Goal: Navigation & Orientation: Find specific page/section

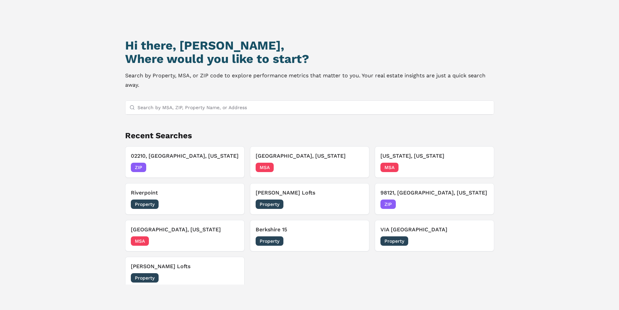
scroll to position [58, 0]
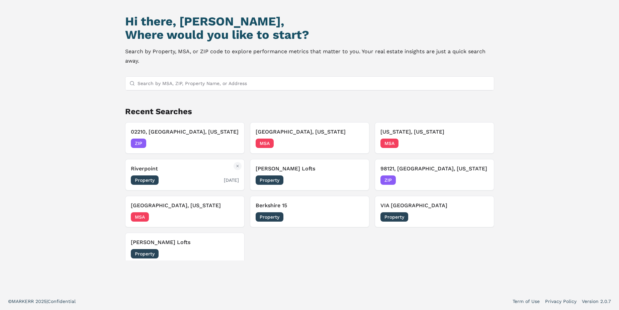
click at [171, 171] on h3 "Riverpoint" at bounding box center [185, 169] width 108 height 8
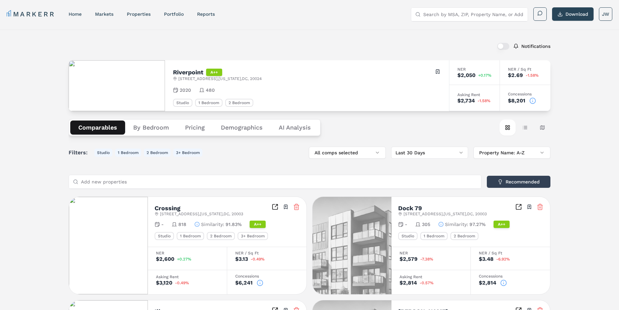
click at [467, 17] on input "Search by MSA, ZIP, Property Name, or Address" at bounding box center [473, 14] width 100 height 13
drag, startPoint x: 466, startPoint y: 14, endPoint x: 505, endPoint y: 14, distance: 38.8
click at [505, 14] on input "Navy Yard Washing tonm DC" at bounding box center [473, 14] width 100 height 13
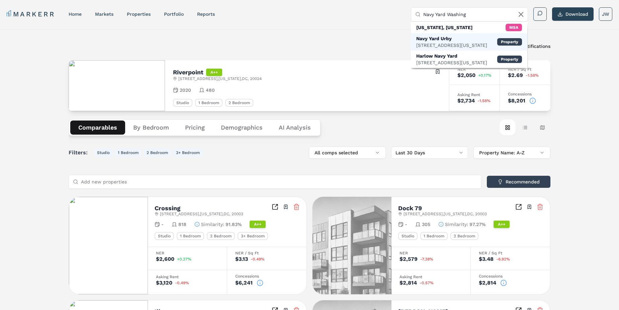
type input "Navy Yard Washing"
click at [431, 42] on div "[STREET_ADDRESS][US_STATE]" at bounding box center [451, 45] width 71 height 7
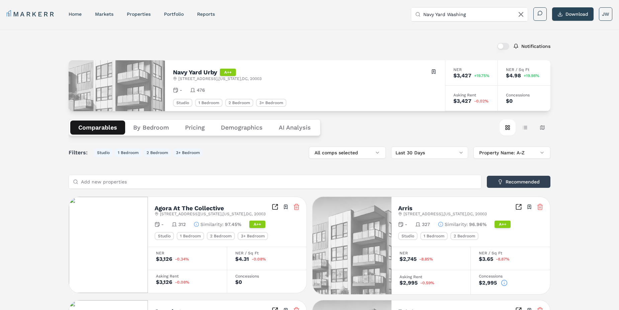
click at [105, 129] on button "Comparables" at bounding box center [97, 127] width 55 height 14
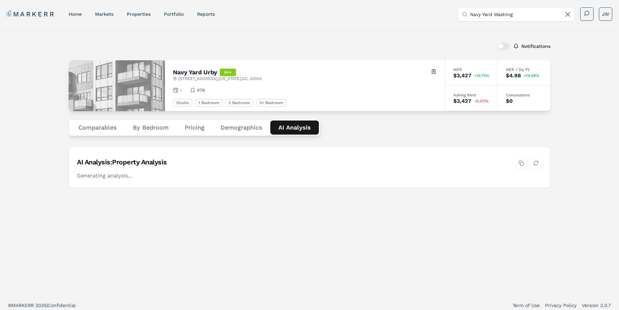
click at [297, 129] on Analysis "AI Analysis" at bounding box center [294, 127] width 48 height 14
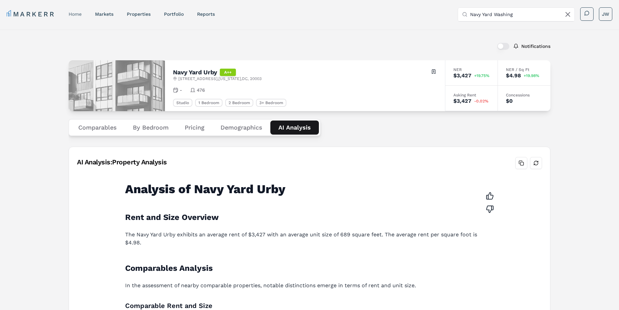
click at [75, 16] on link "home" at bounding box center [75, 13] width 13 height 5
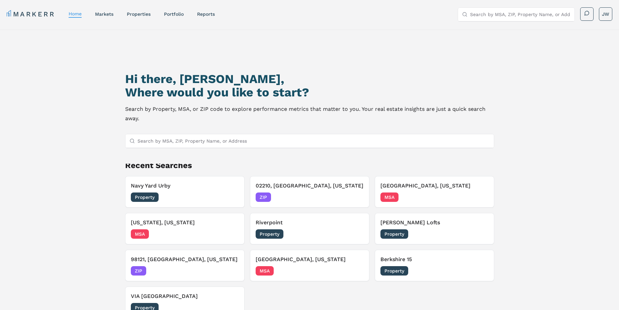
scroll to position [58, 0]
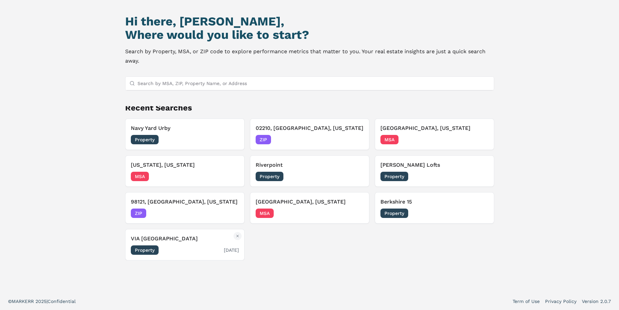
click at [173, 239] on h3 "VIA [GEOGRAPHIC_DATA]" at bounding box center [185, 238] width 108 height 8
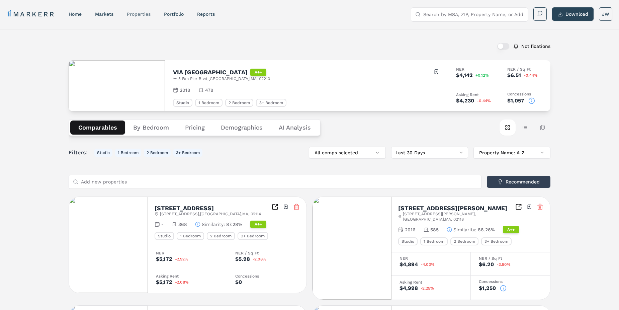
click at [143, 14] on link "properties" at bounding box center [139, 13] width 24 height 5
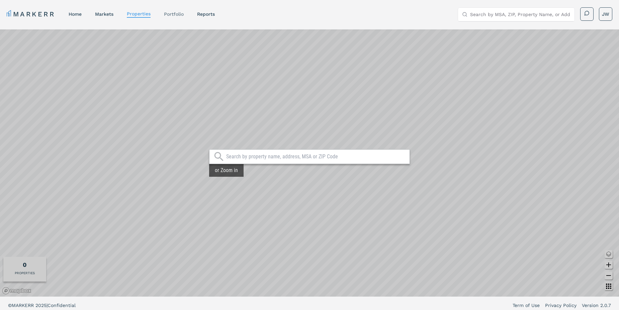
click at [181, 16] on link "Portfolio" at bounding box center [174, 13] width 20 height 5
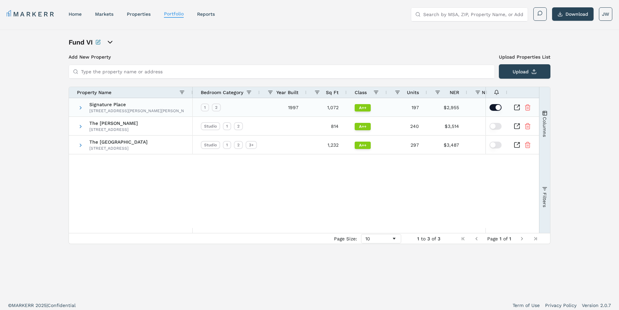
click at [116, 104] on span "Signature Place" at bounding box center [136, 104] width 95 height 5
click at [81, 108] on span at bounding box center [80, 107] width 5 height 5
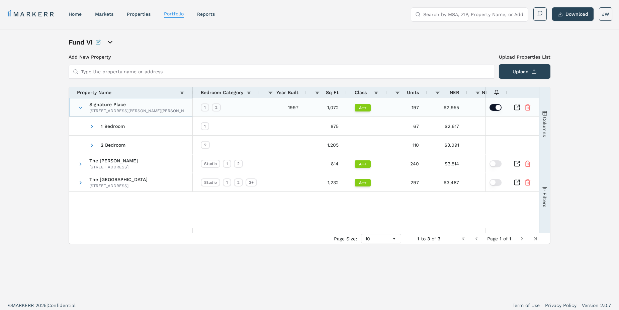
click at [116, 105] on span "Signature Place" at bounding box center [136, 104] width 95 height 5
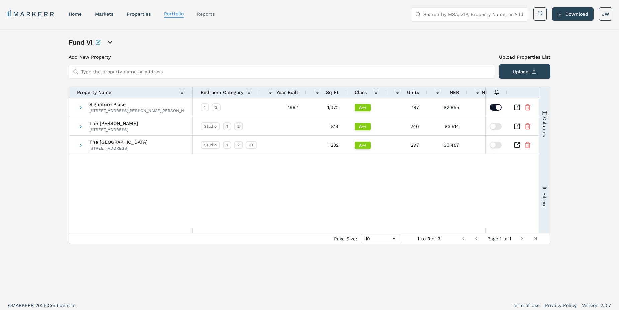
click at [213, 16] on link "reports" at bounding box center [206, 13] width 18 height 5
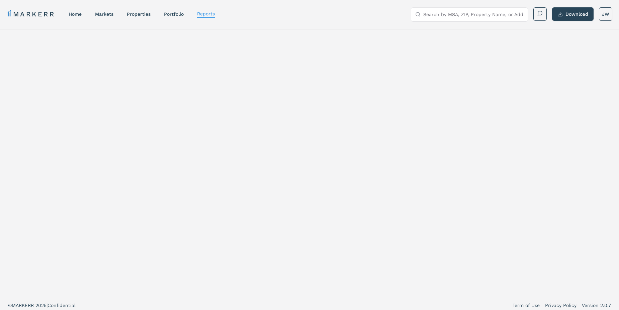
select select "-release_date"
